Goal: Task Accomplishment & Management: Use online tool/utility

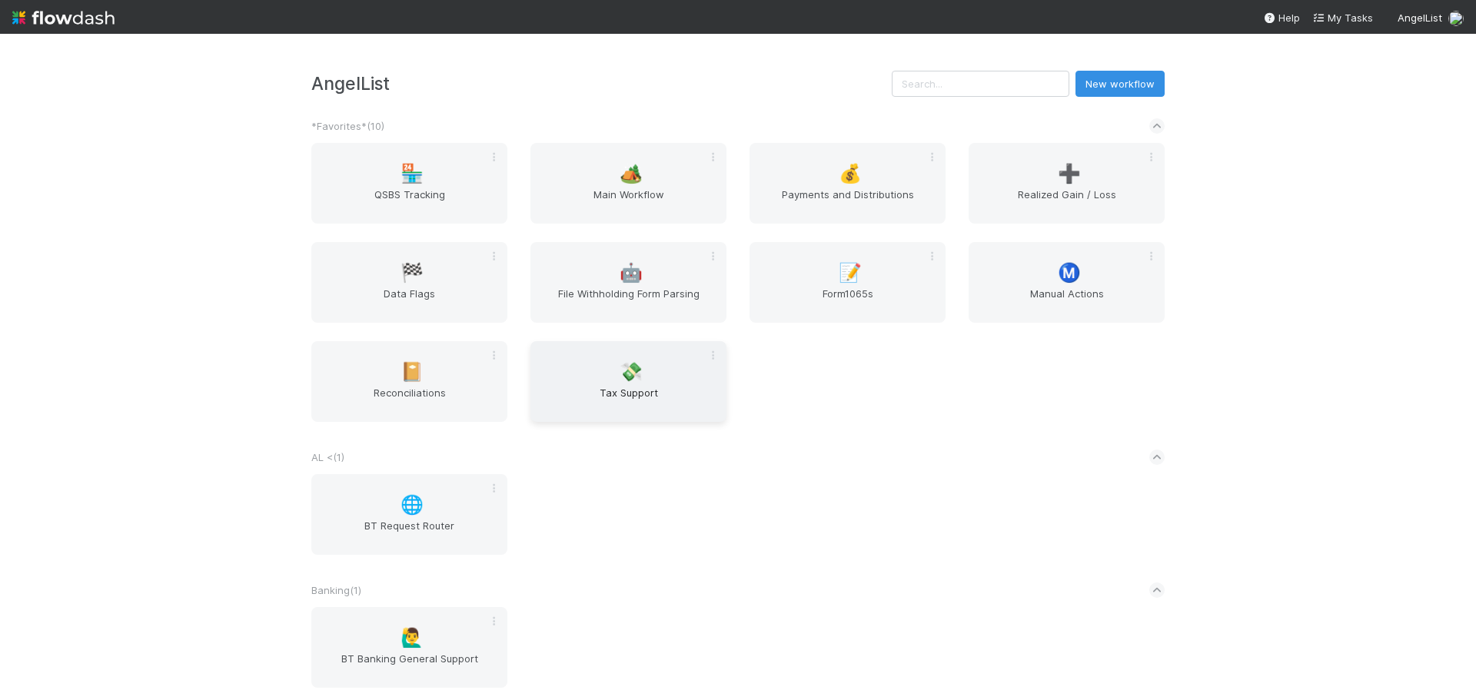
click at [607, 386] on span "Tax Support" at bounding box center [628, 400] width 184 height 31
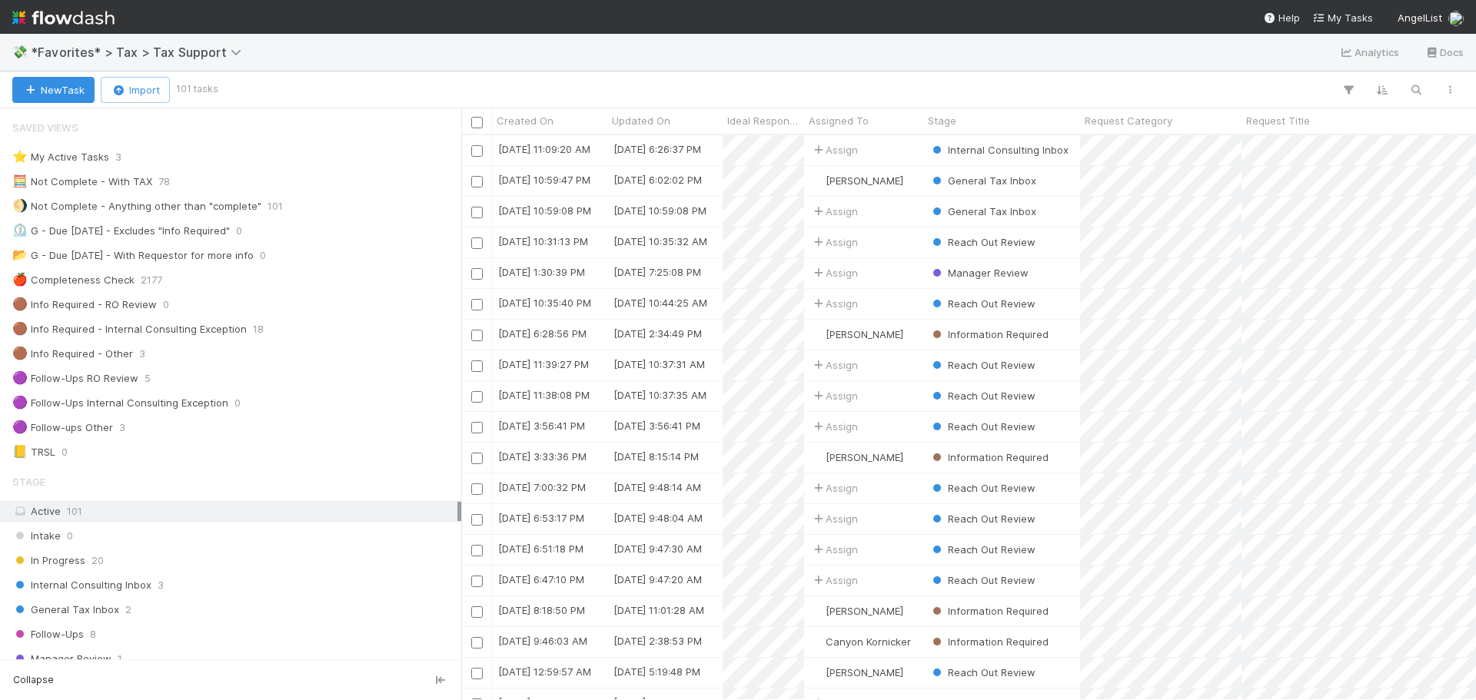
scroll to position [553, 1003]
click at [160, 609] on div "General Tax Inbox 2" at bounding box center [234, 609] width 445 height 19
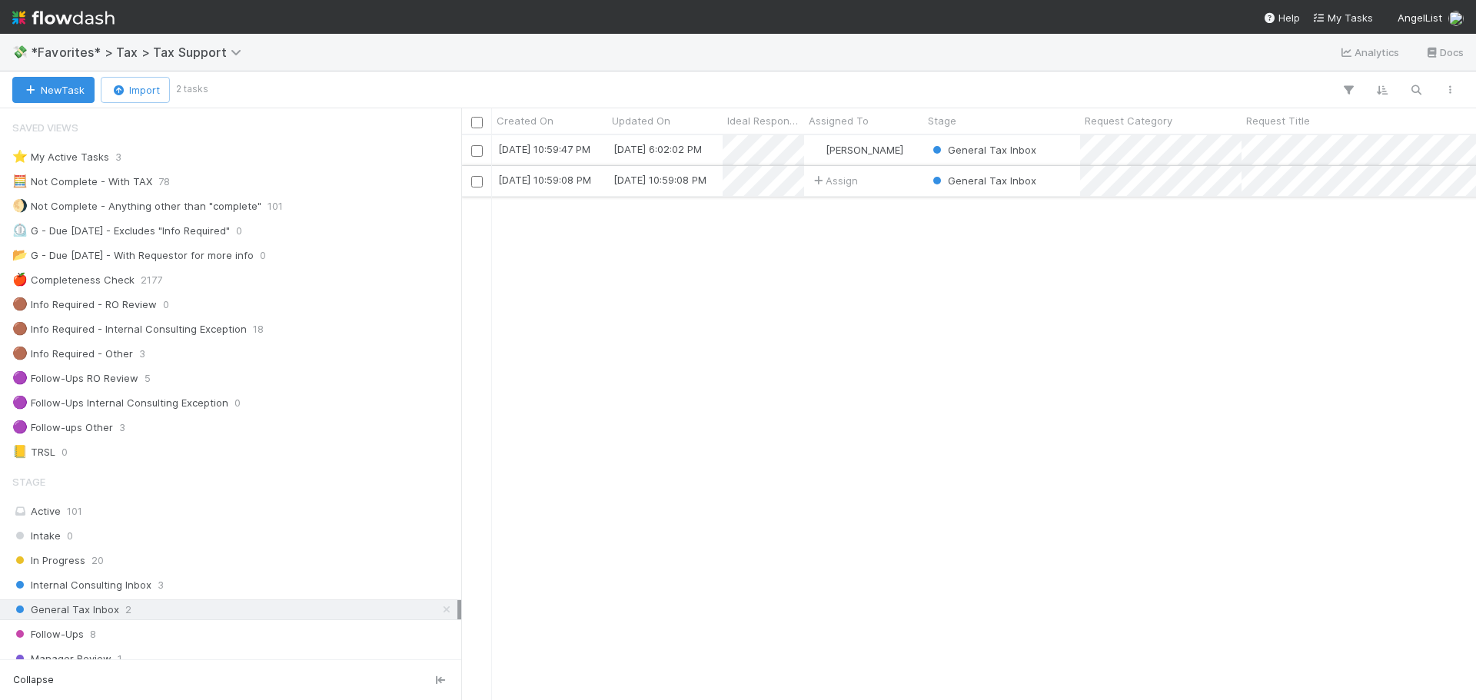
click at [1052, 188] on div "General Tax Inbox" at bounding box center [1001, 181] width 157 height 30
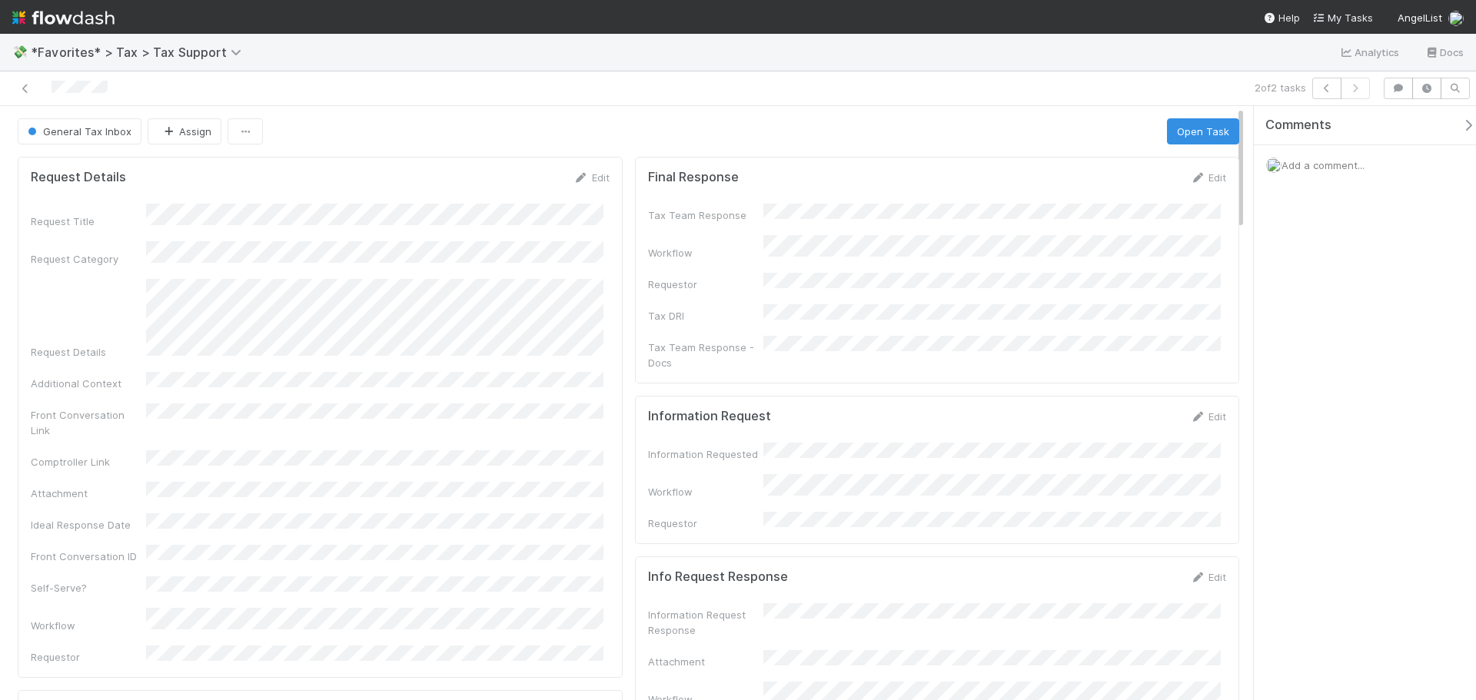
click at [100, 138] on button "General Tax Inbox" at bounding box center [80, 131] width 124 height 26
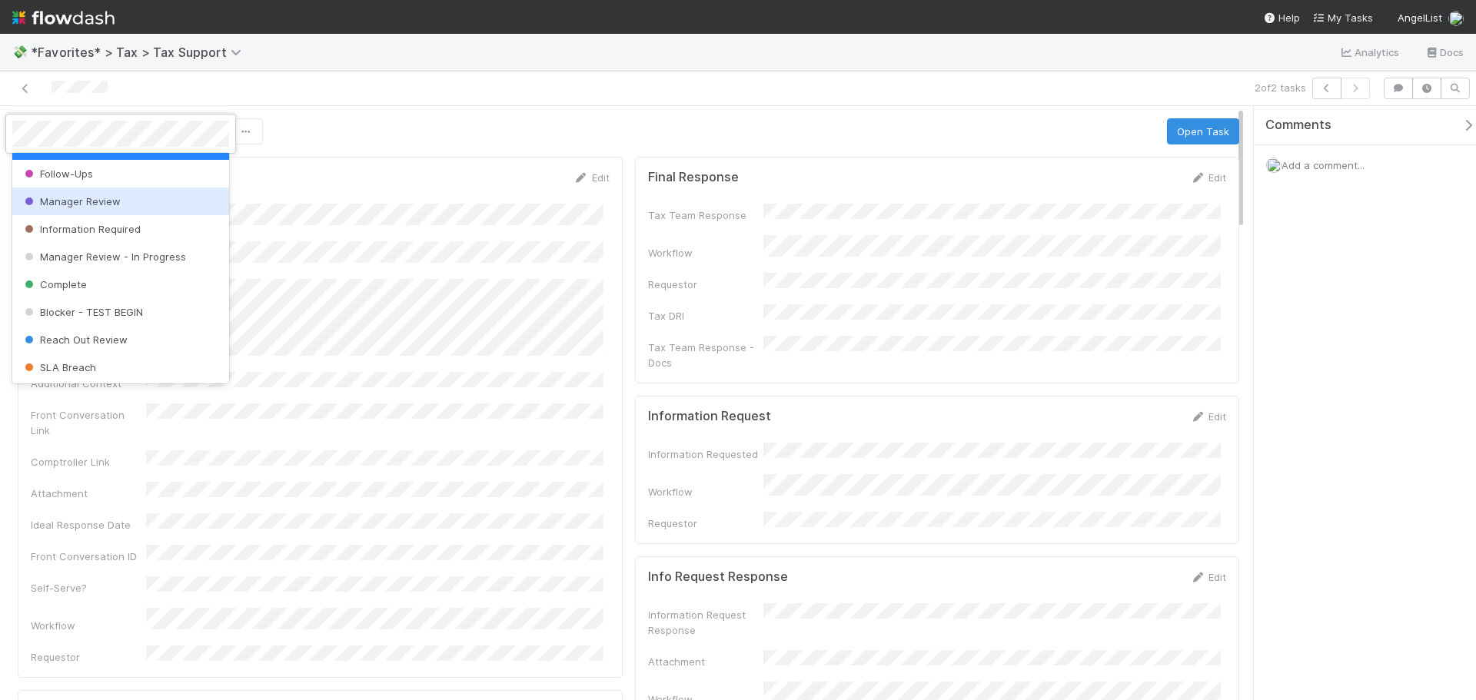
scroll to position [108, 0]
click at [148, 339] on div "Reach Out Review" at bounding box center [120, 339] width 217 height 28
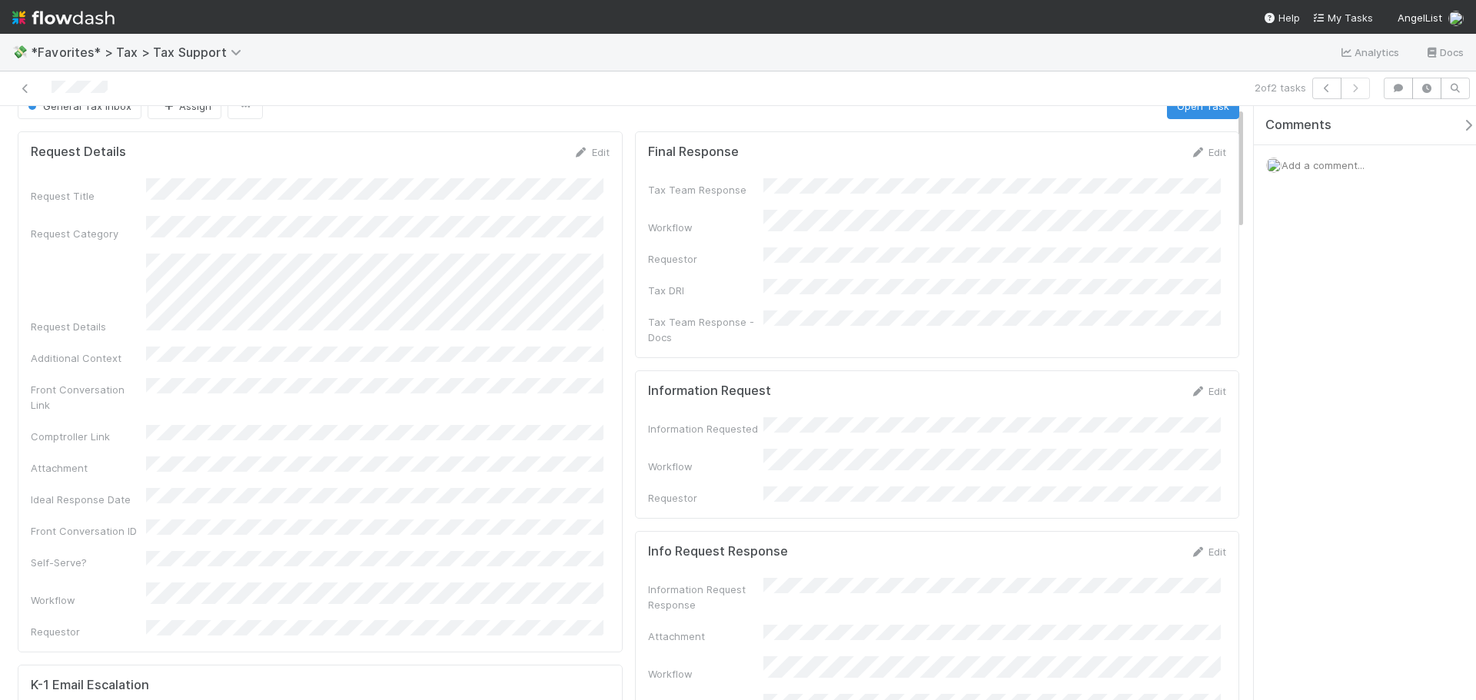
scroll to position [0, 0]
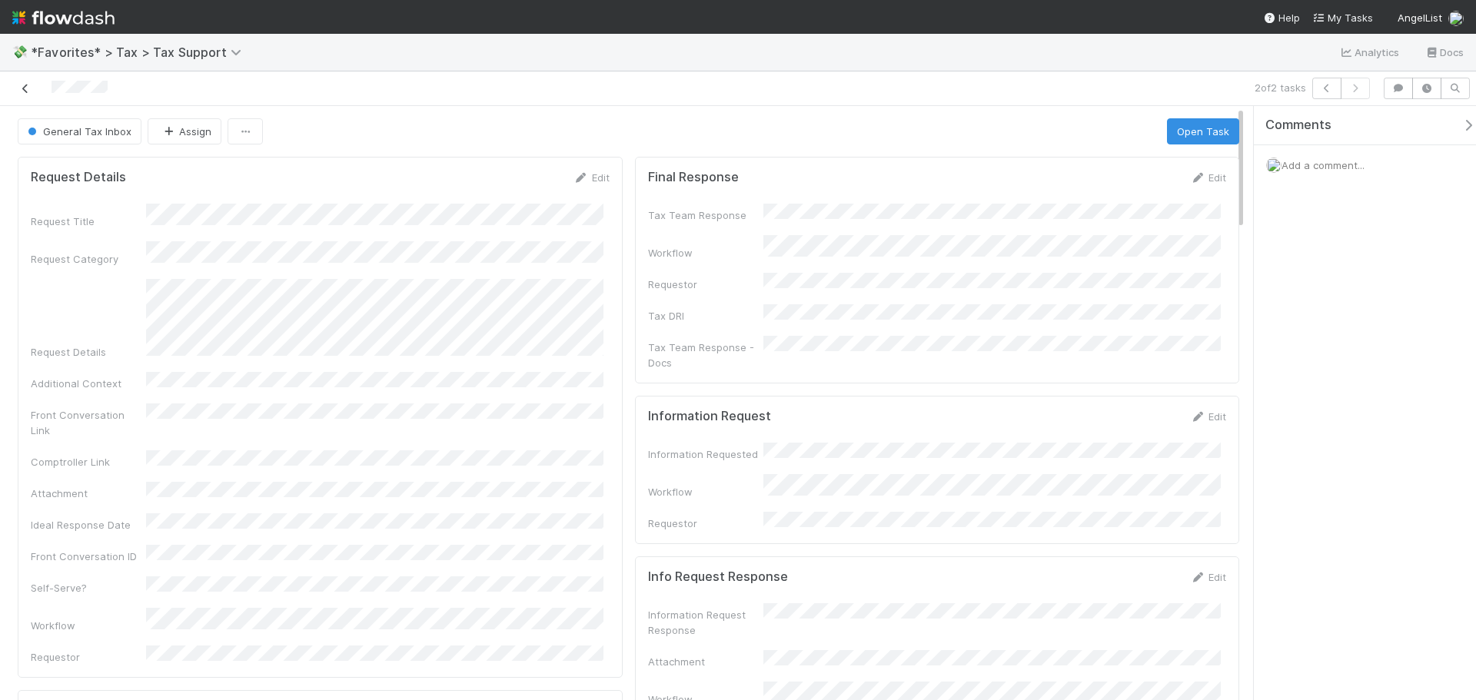
click at [24, 86] on icon at bounding box center [25, 89] width 15 height 10
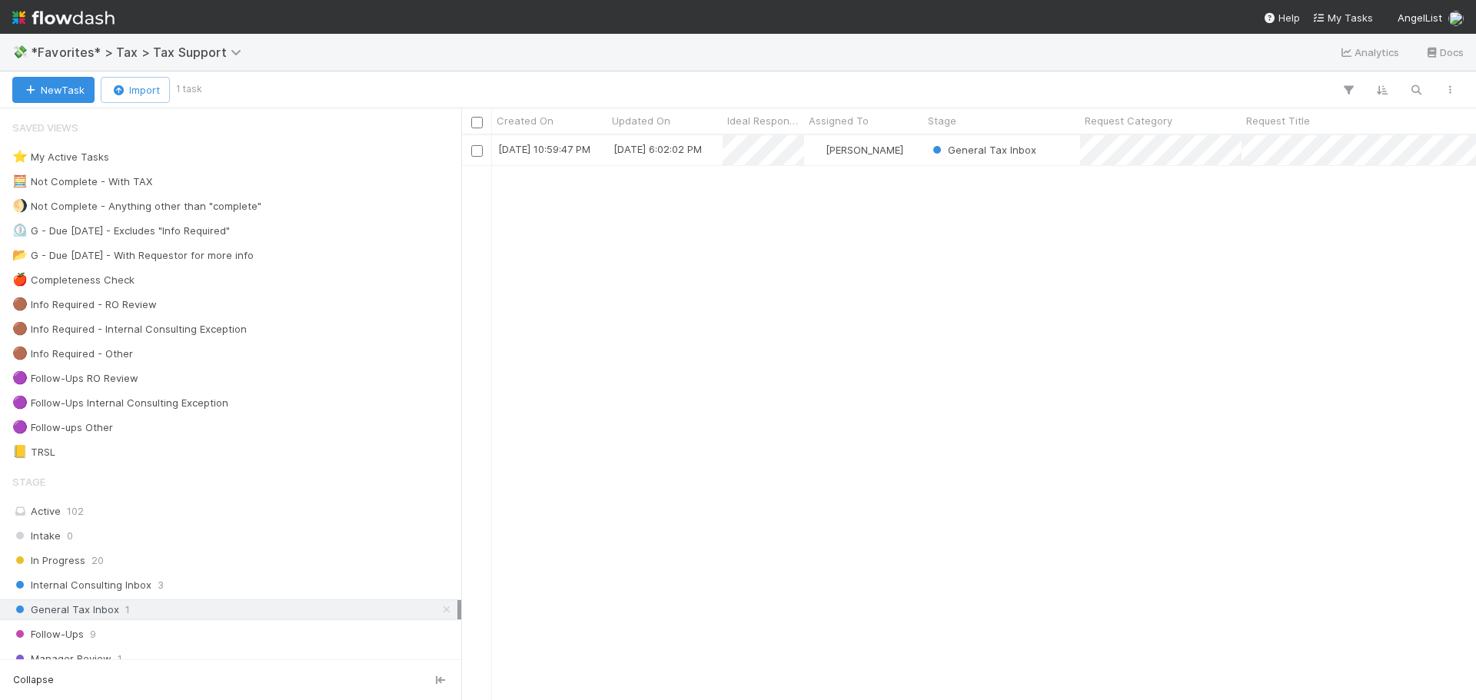
scroll to position [553, 1003]
click at [986, 152] on span "General Tax Inbox" at bounding box center [982, 150] width 107 height 12
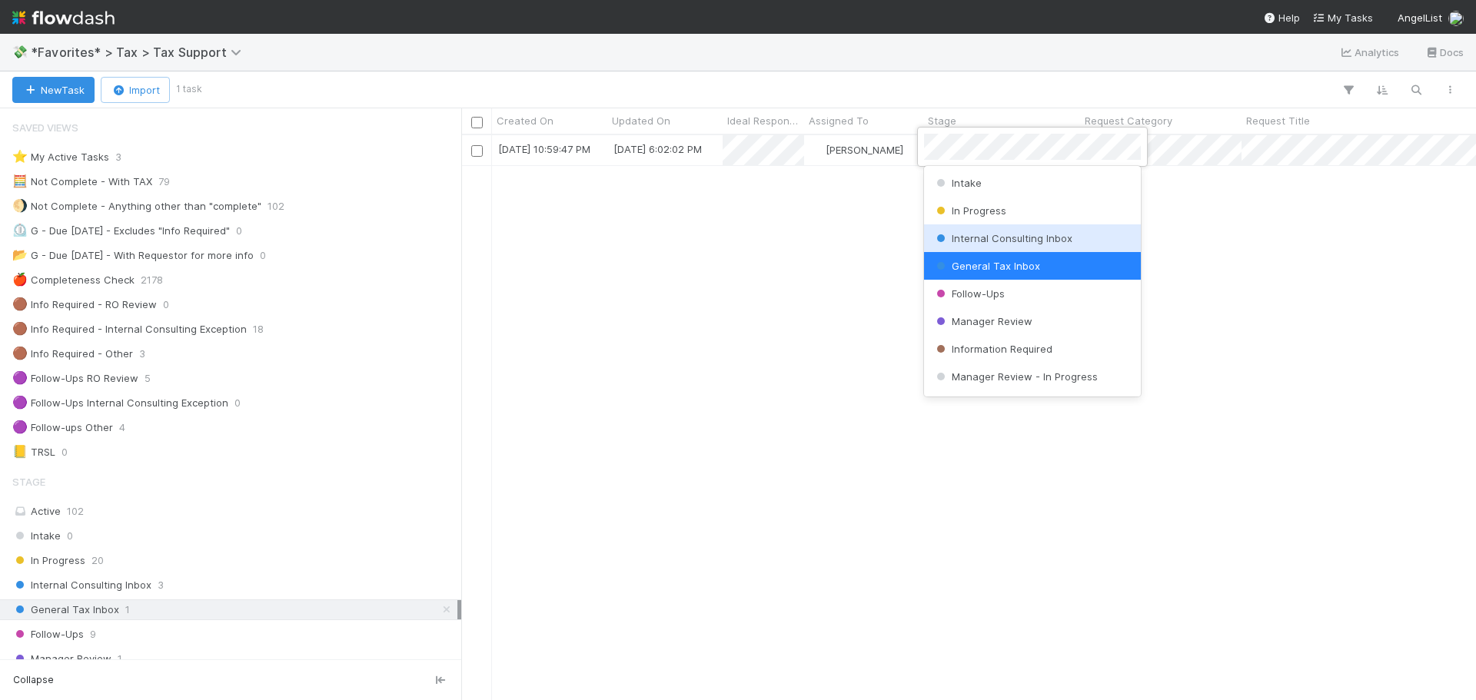
scroll to position [108, 0]
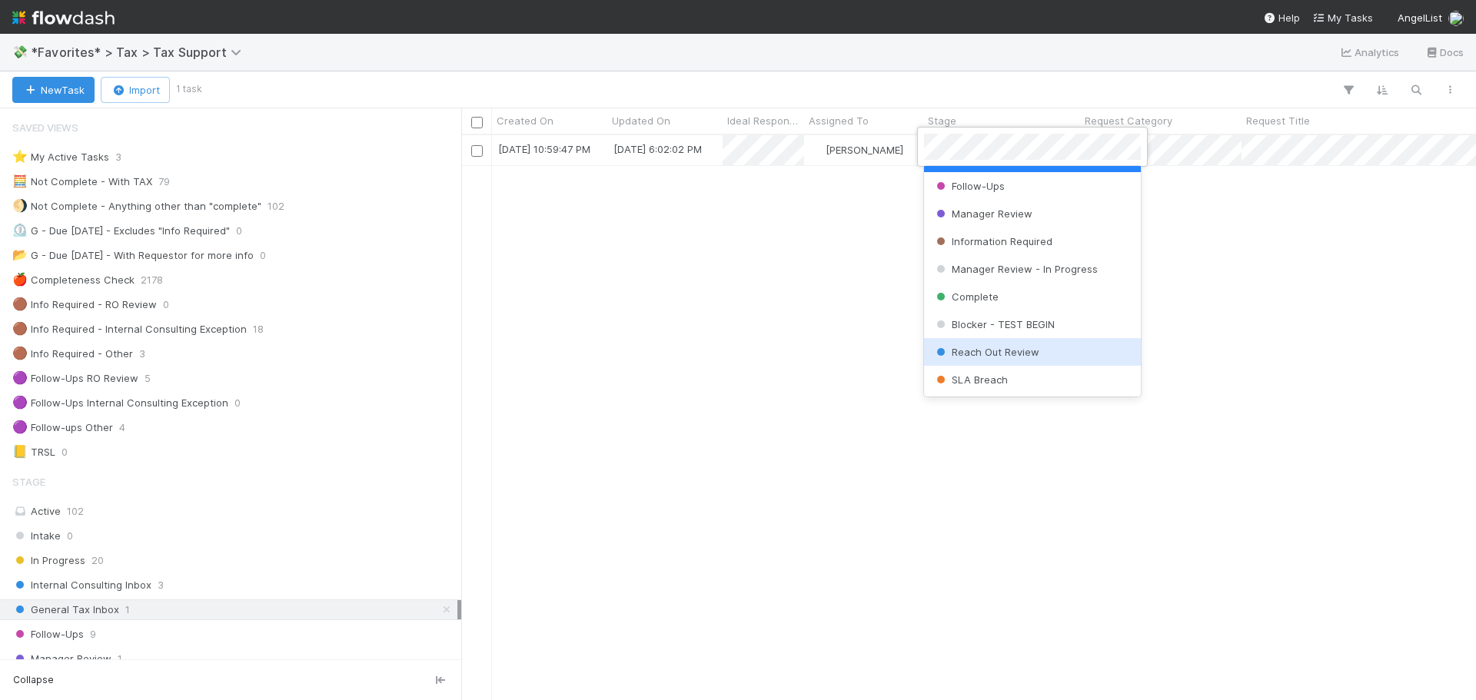
click at [1025, 341] on div "Reach Out Review" at bounding box center [1032, 352] width 217 height 28
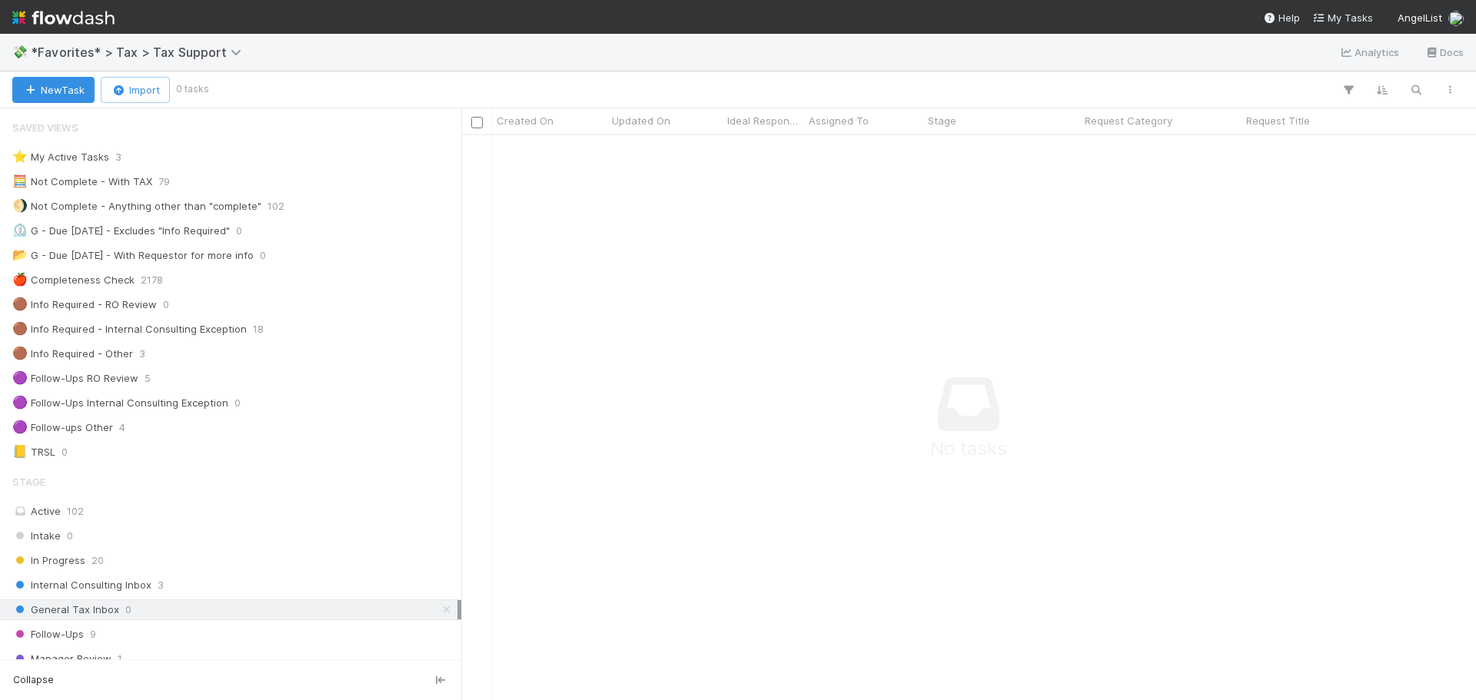
scroll to position [542, 1003]
click at [141, 426] on div "🟣 Follow-ups Other 4" at bounding box center [234, 427] width 445 height 19
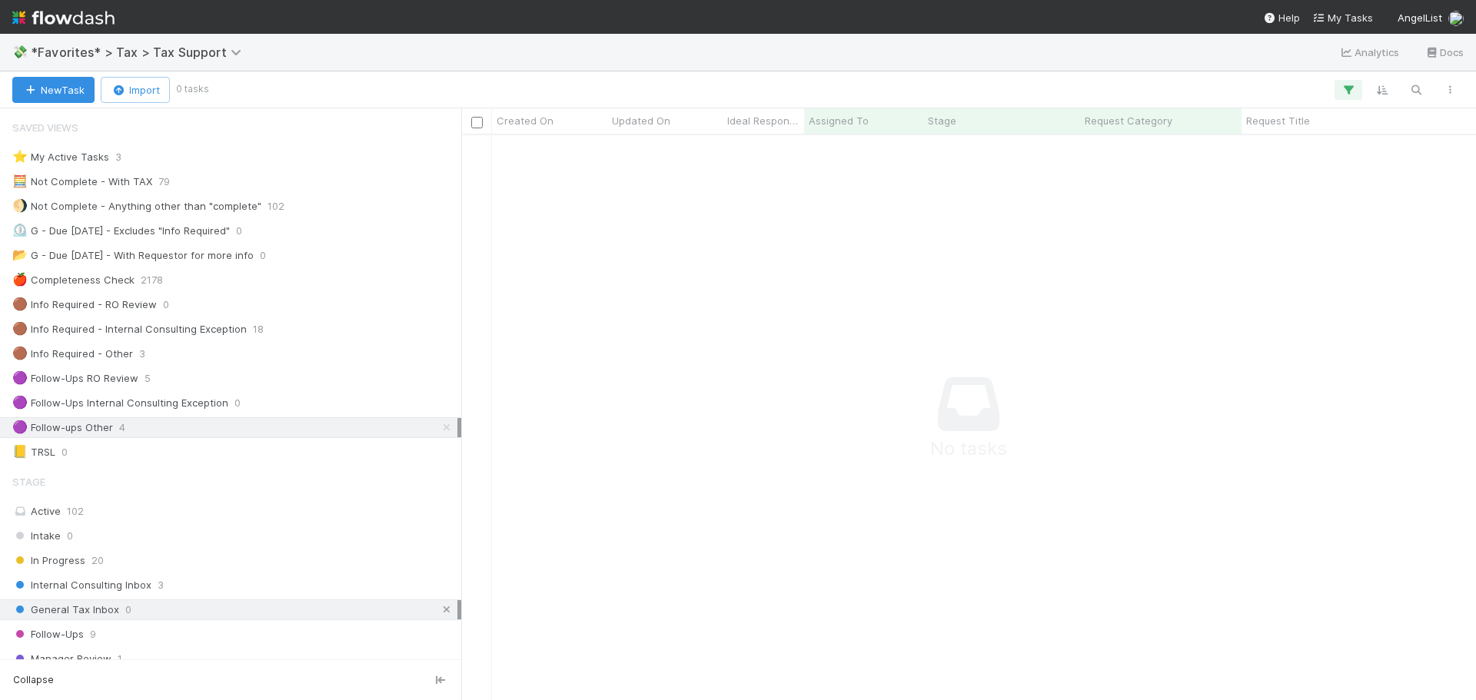
scroll to position [542, 1003]
click at [439, 607] on icon at bounding box center [446, 610] width 15 height 10
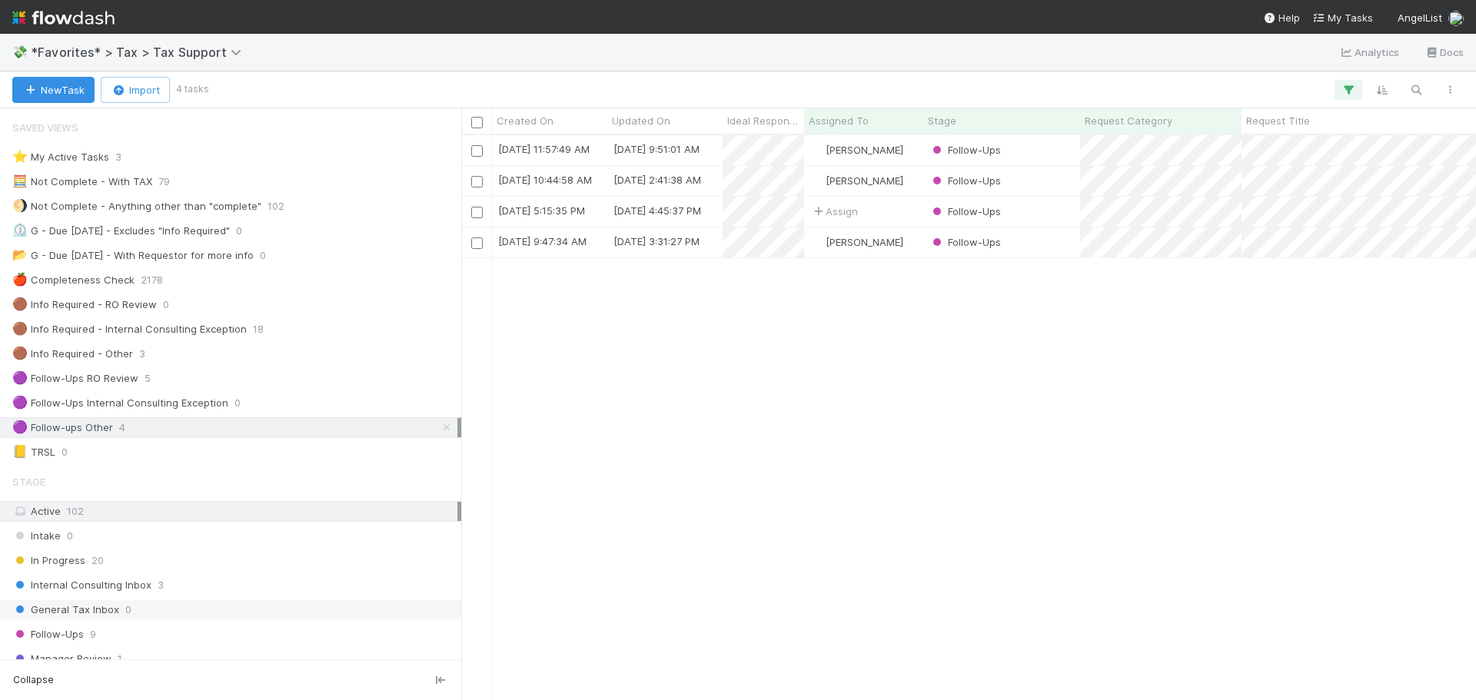
scroll to position [553, 1003]
click at [908, 251] on div "[PERSON_NAME]" at bounding box center [863, 243] width 119 height 30
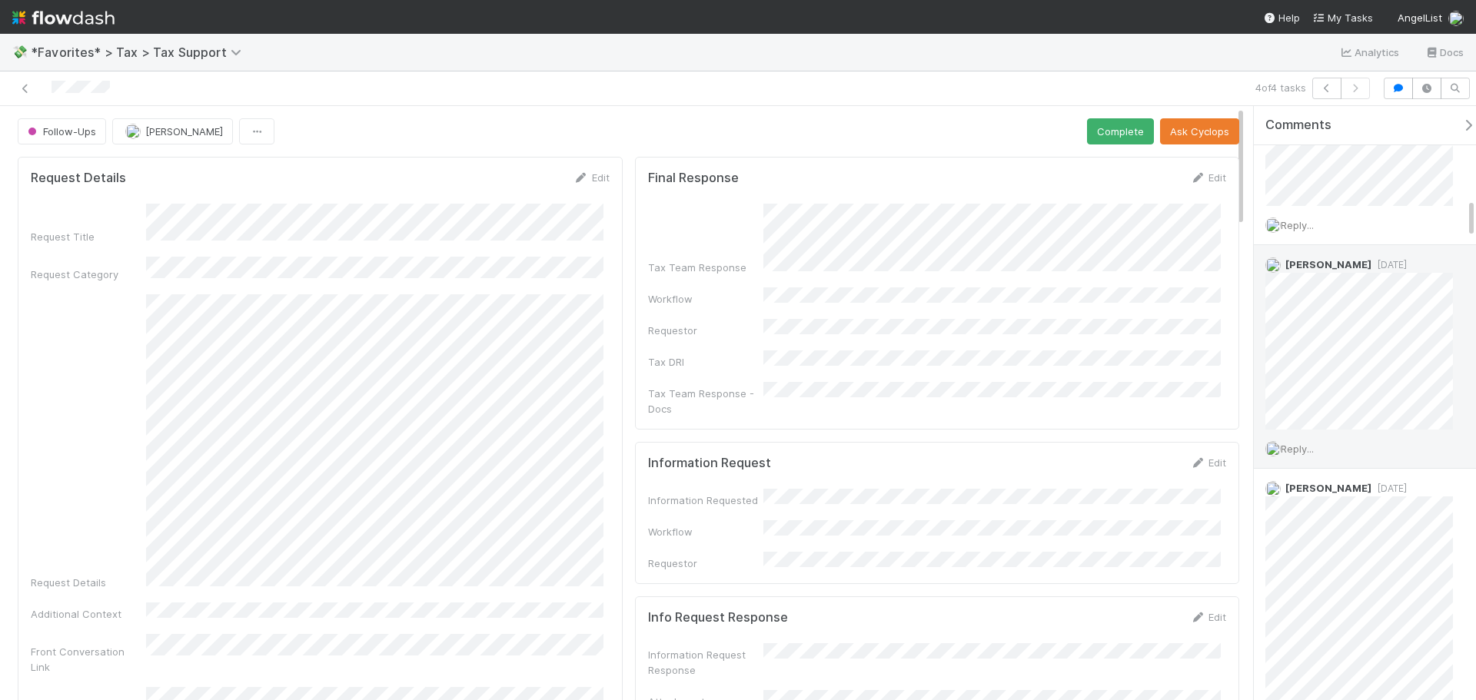
scroll to position [1383, 0]
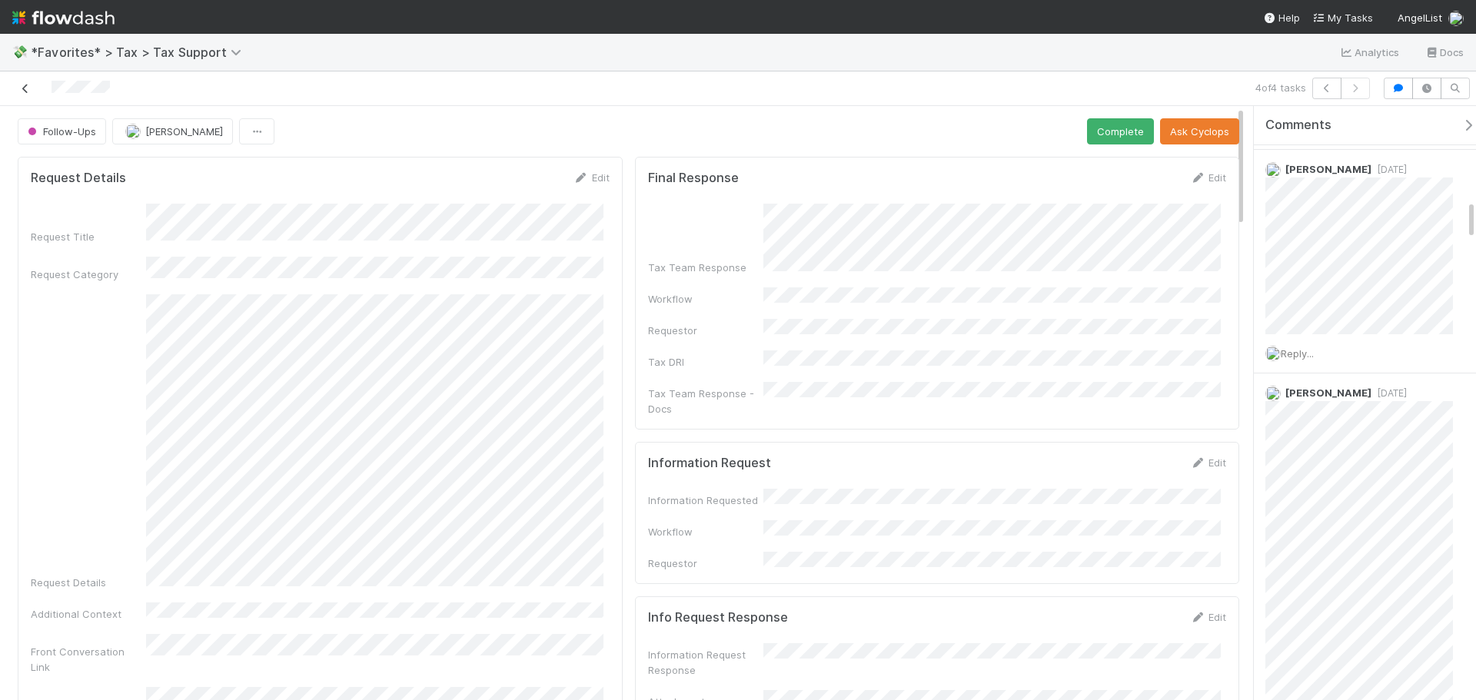
click at [23, 88] on icon at bounding box center [25, 89] width 15 height 10
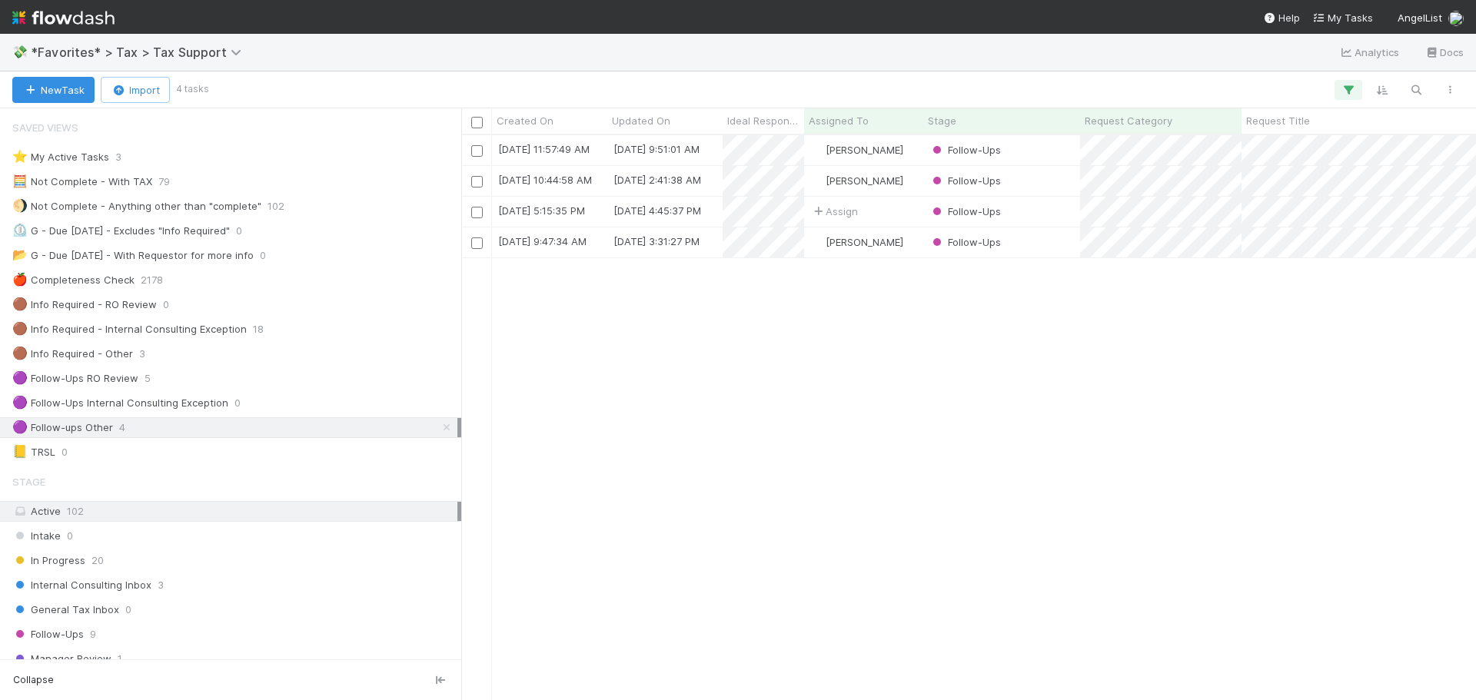
scroll to position [553, 1003]
click at [1052, 215] on div "Follow-Ups" at bounding box center [1001, 212] width 157 height 30
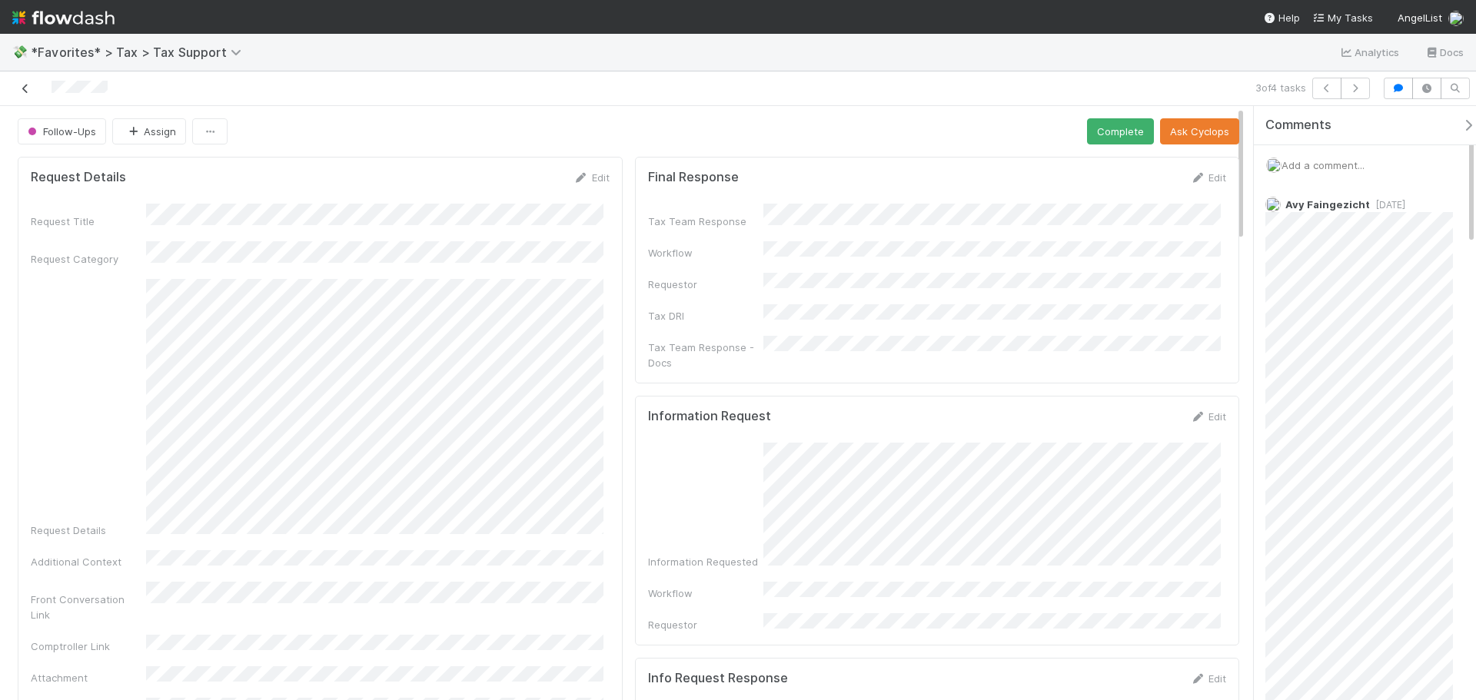
click at [25, 87] on icon at bounding box center [25, 89] width 15 height 10
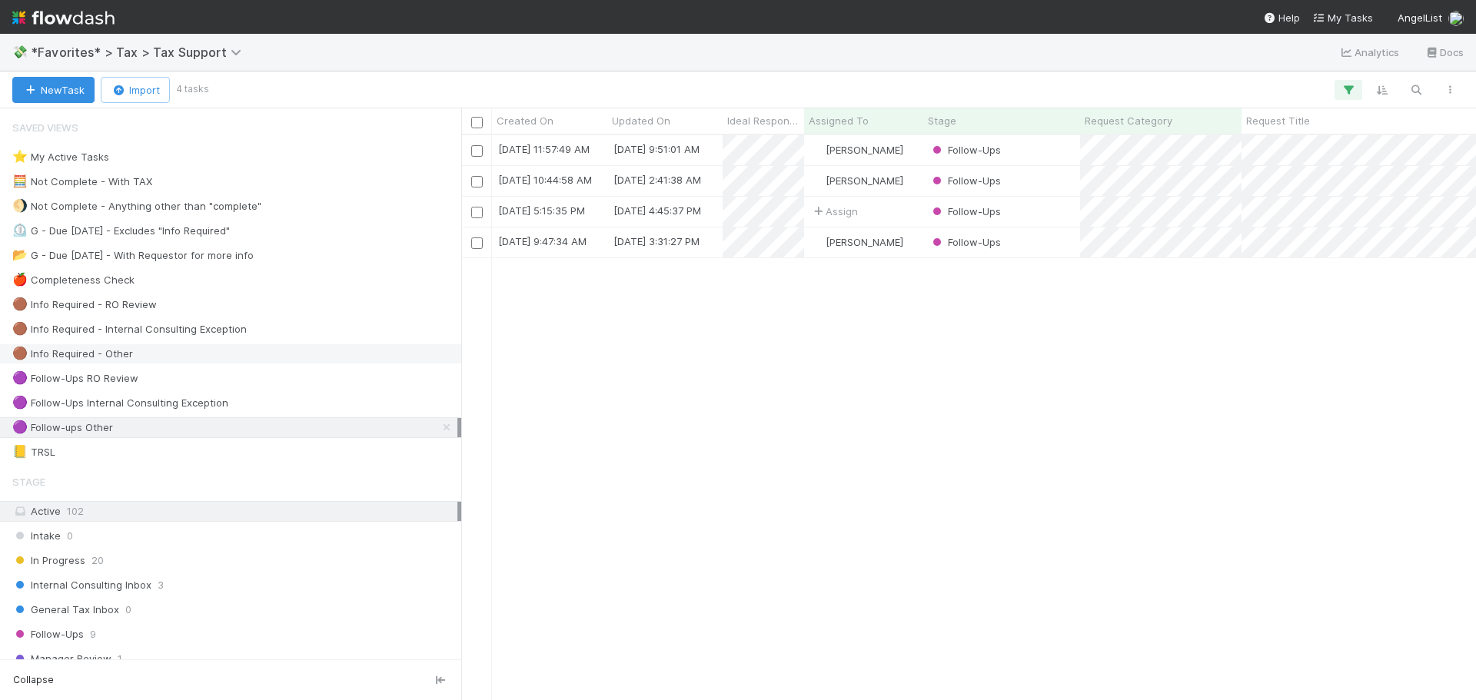
scroll to position [553, 1003]
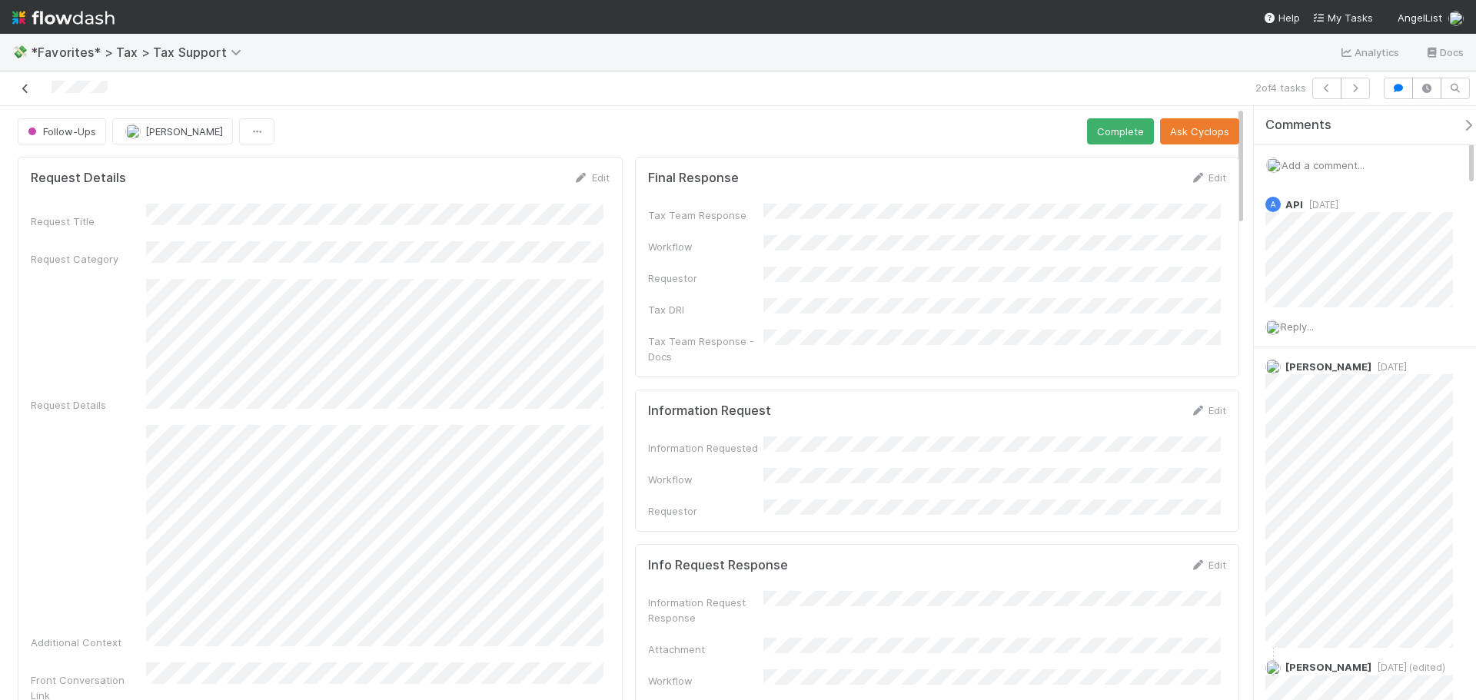
click at [25, 86] on icon at bounding box center [25, 89] width 15 height 10
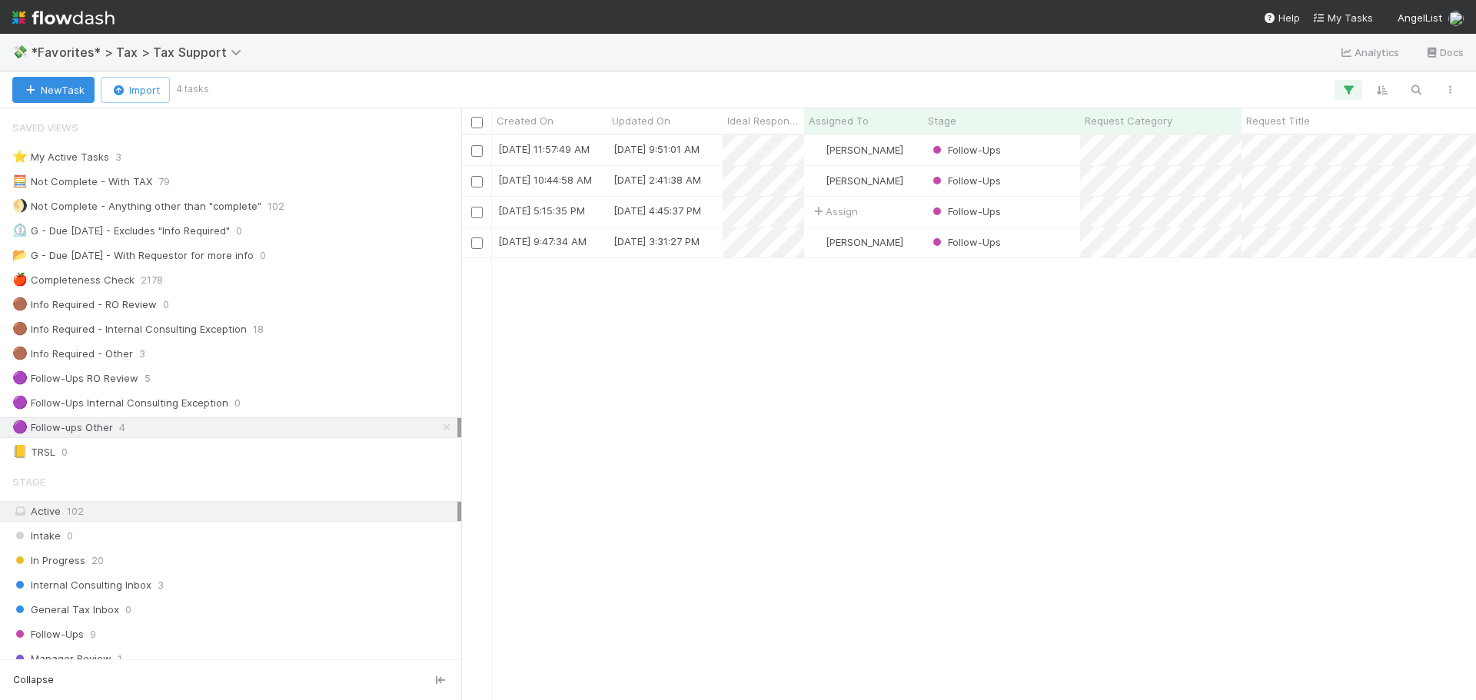
scroll to position [553, 1003]
click at [1056, 155] on div "Follow-Ups" at bounding box center [1001, 150] width 157 height 30
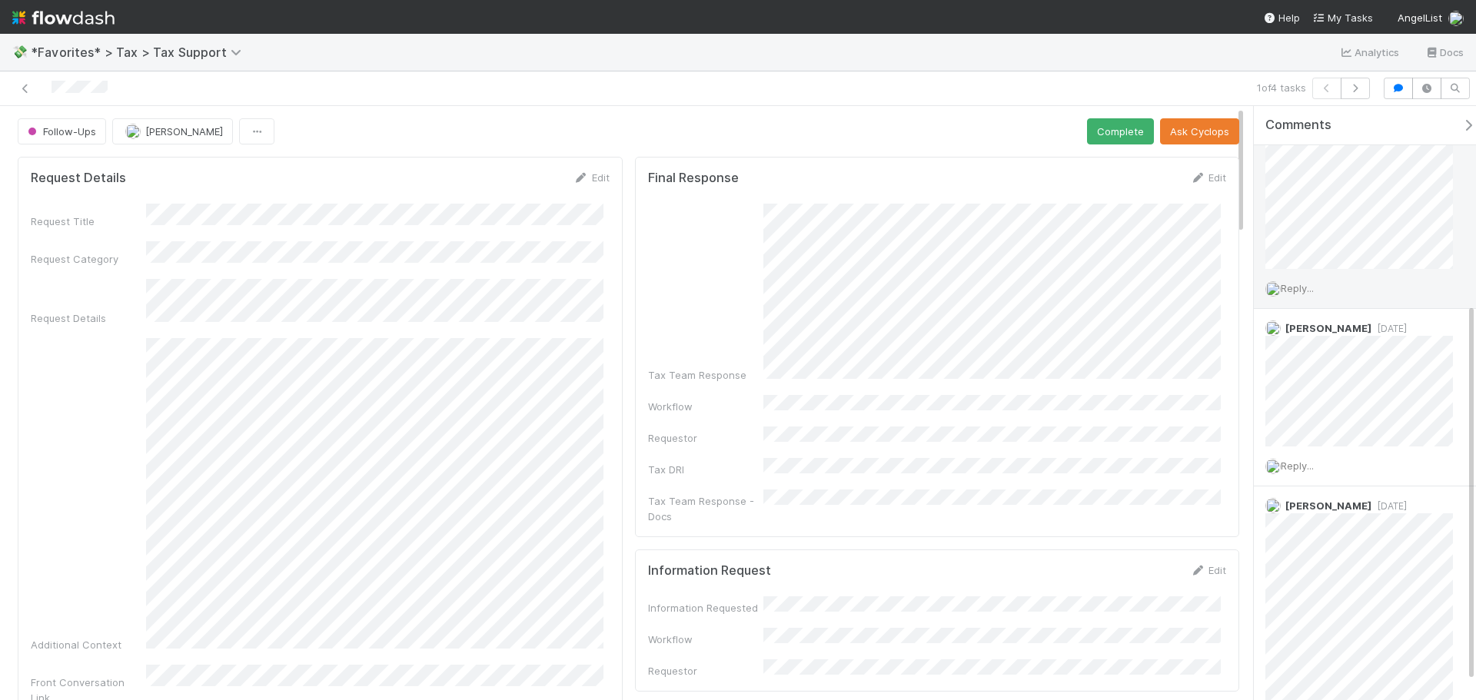
scroll to position [340, 0]
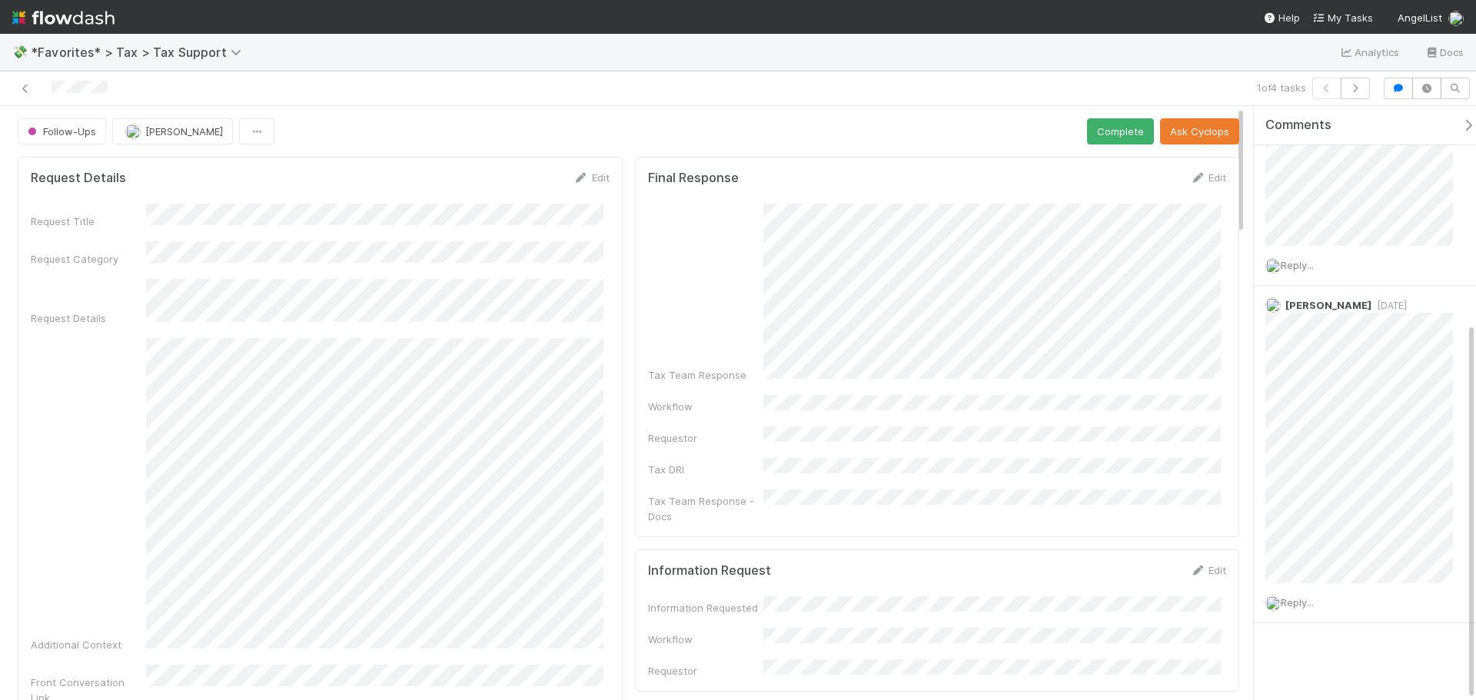
click at [29, 80] on div at bounding box center [350, 89] width 688 height 22
click at [28, 85] on icon at bounding box center [25, 89] width 15 height 10
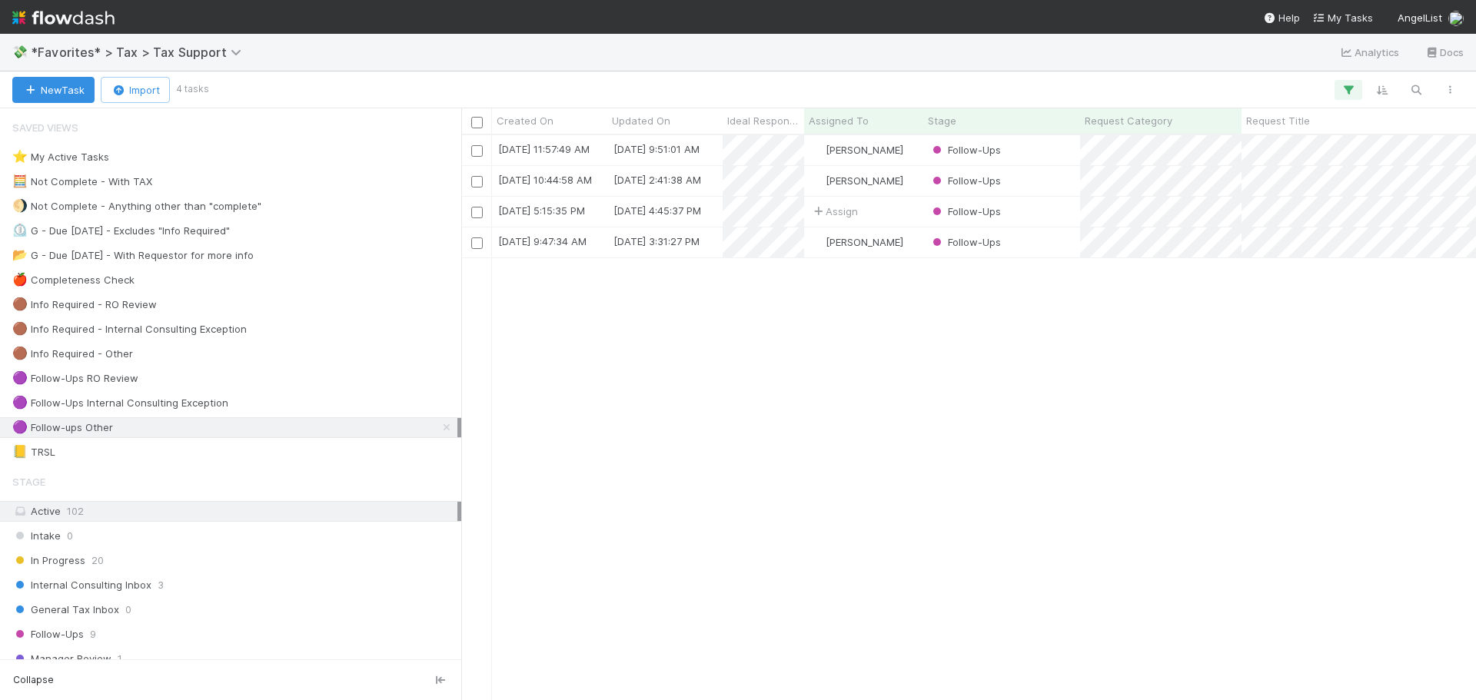
scroll to position [553, 1003]
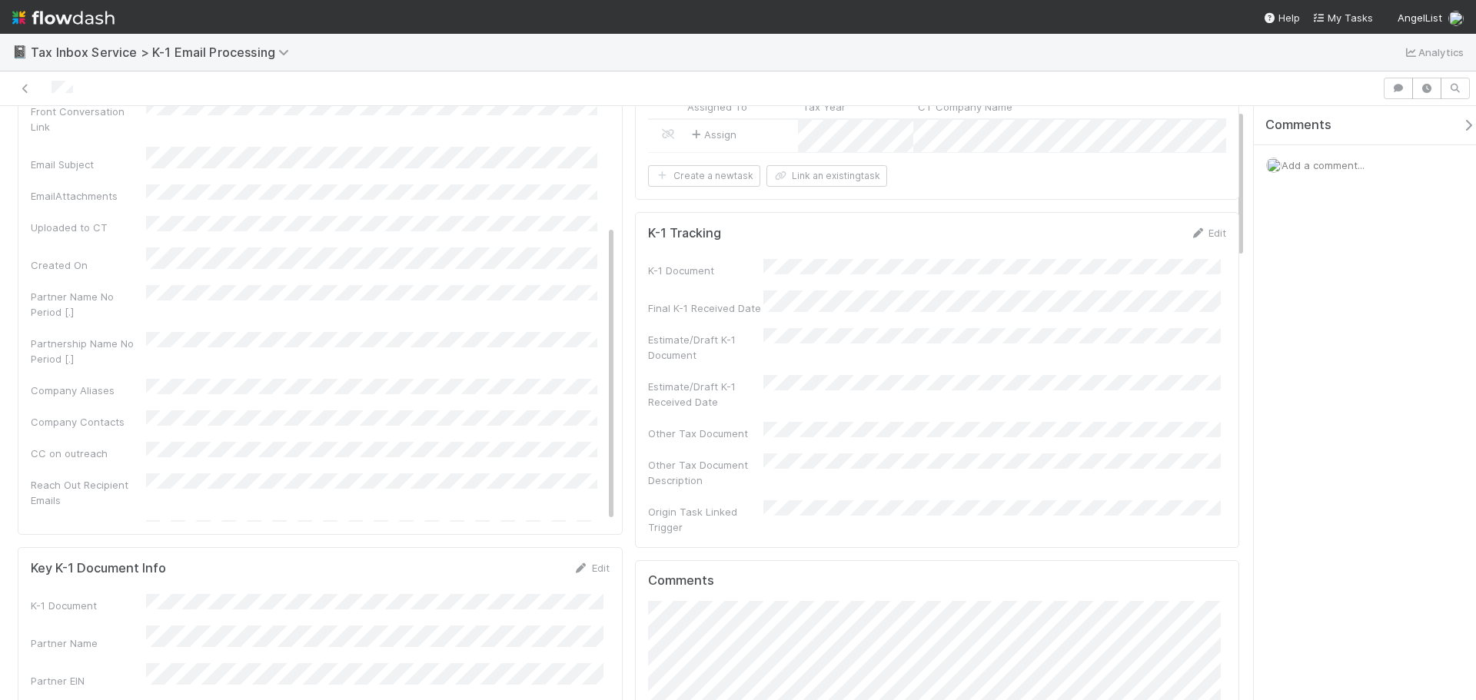
scroll to position [307, 0]
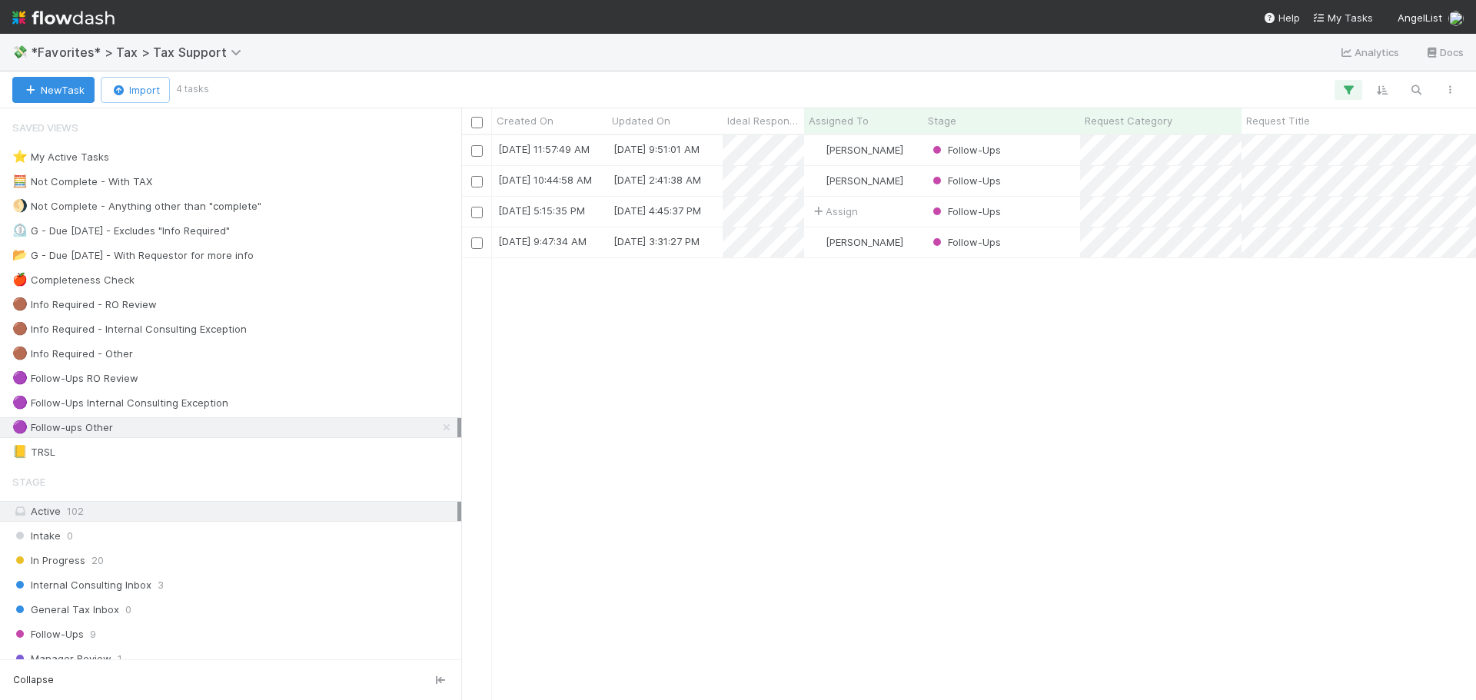
scroll to position [553, 1003]
click at [216, 606] on div "General Tax Inbox 0" at bounding box center [234, 609] width 445 height 19
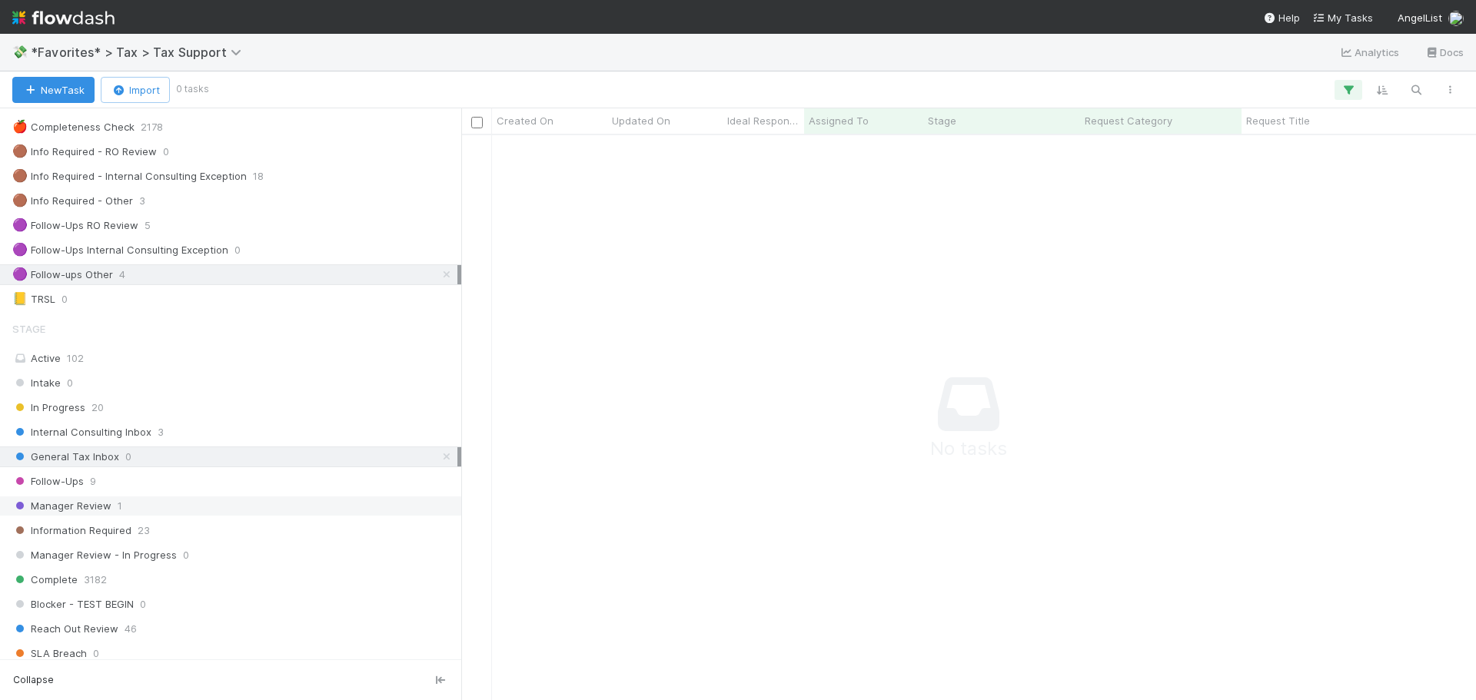
scroll to position [154, 0]
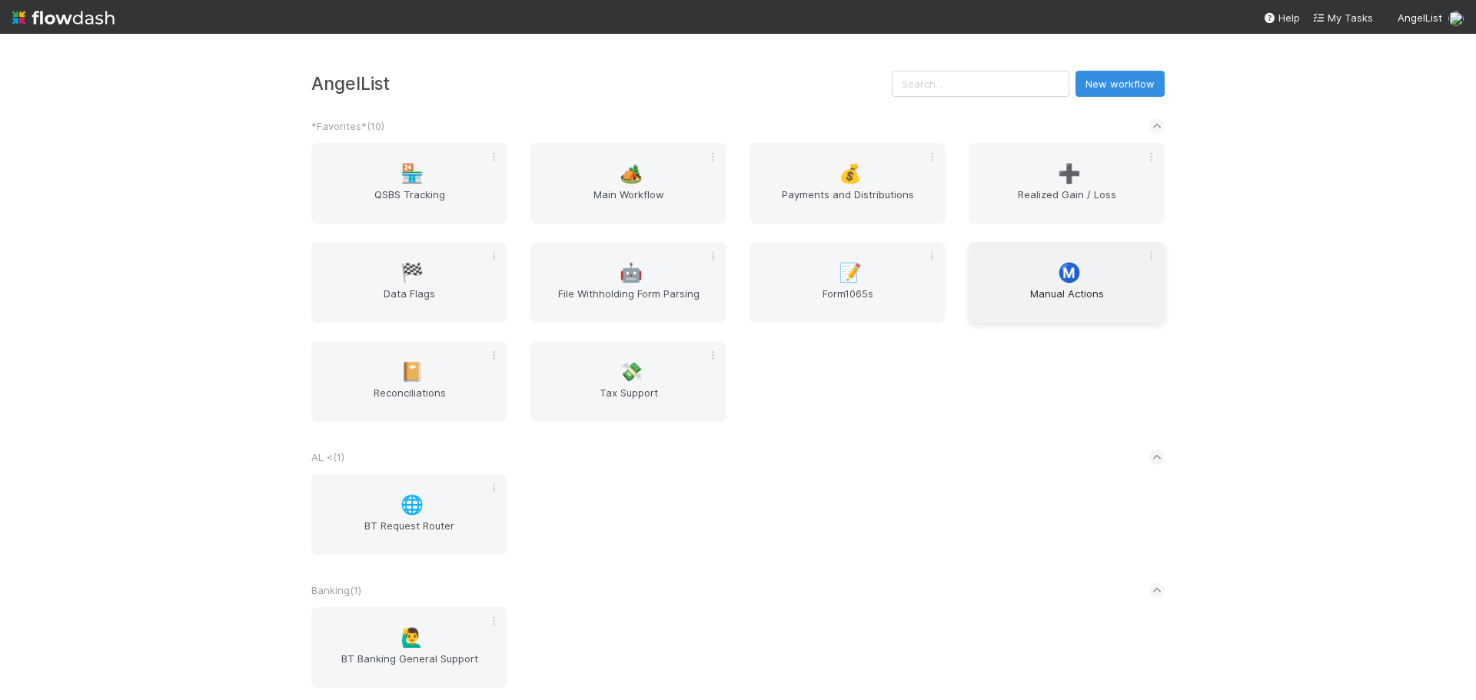
click at [1045, 289] on span "Manual Actions" at bounding box center [1067, 301] width 184 height 31
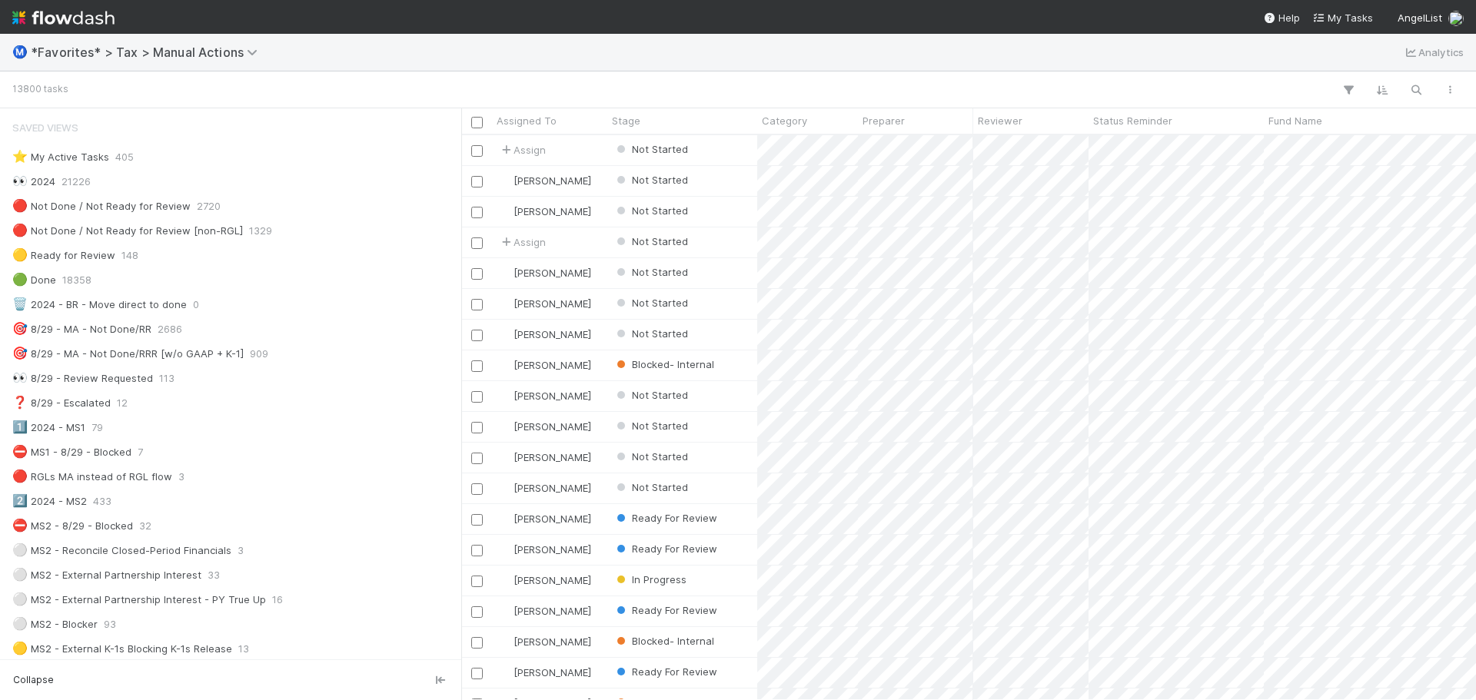
scroll to position [12, 12]
